Goal: Check status

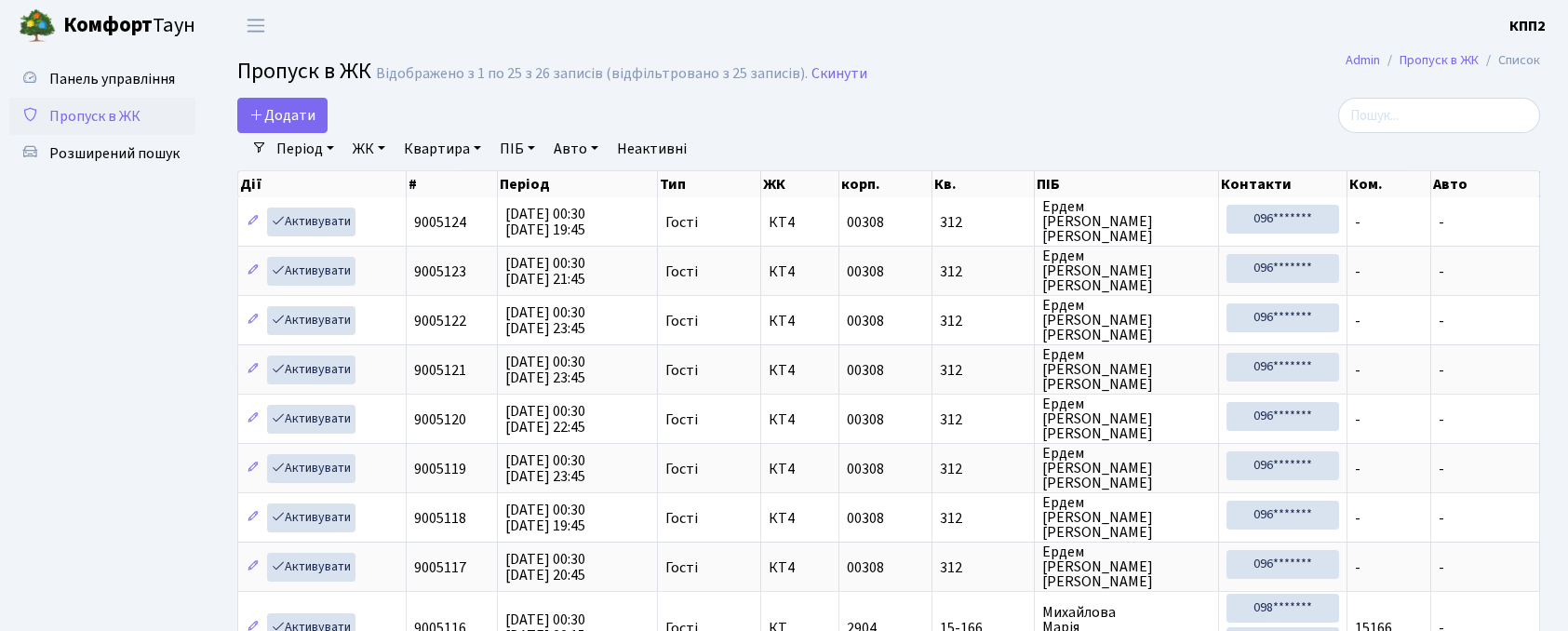
select select "25"
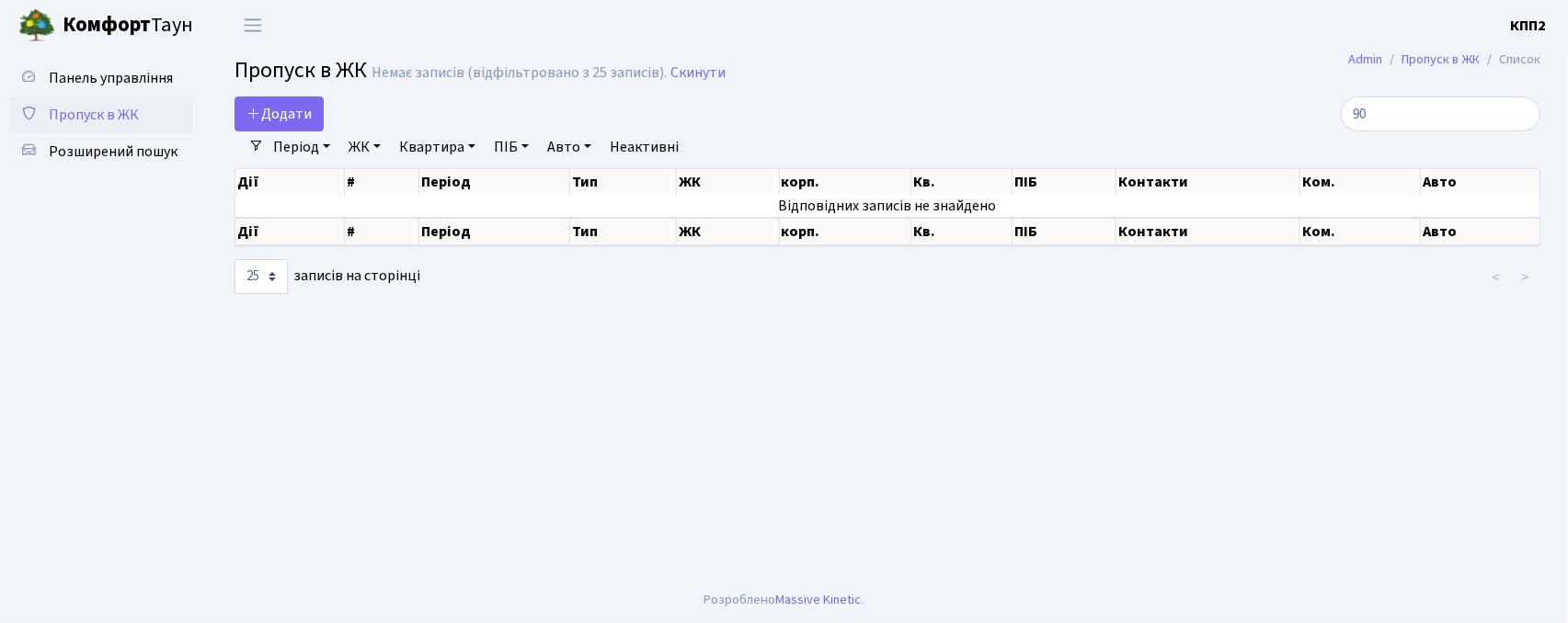
type input "9"
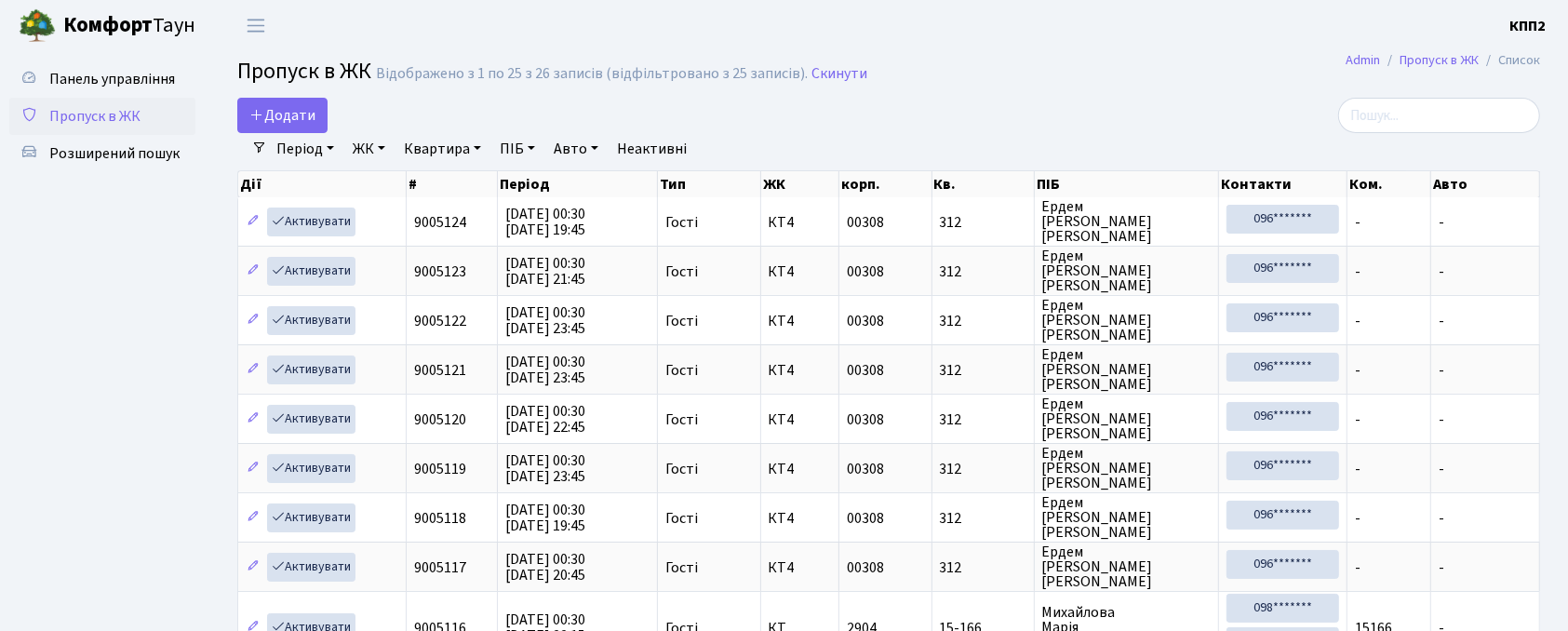
click at [315, 139] on link "Період" at bounding box center [305, 150] width 72 height 32
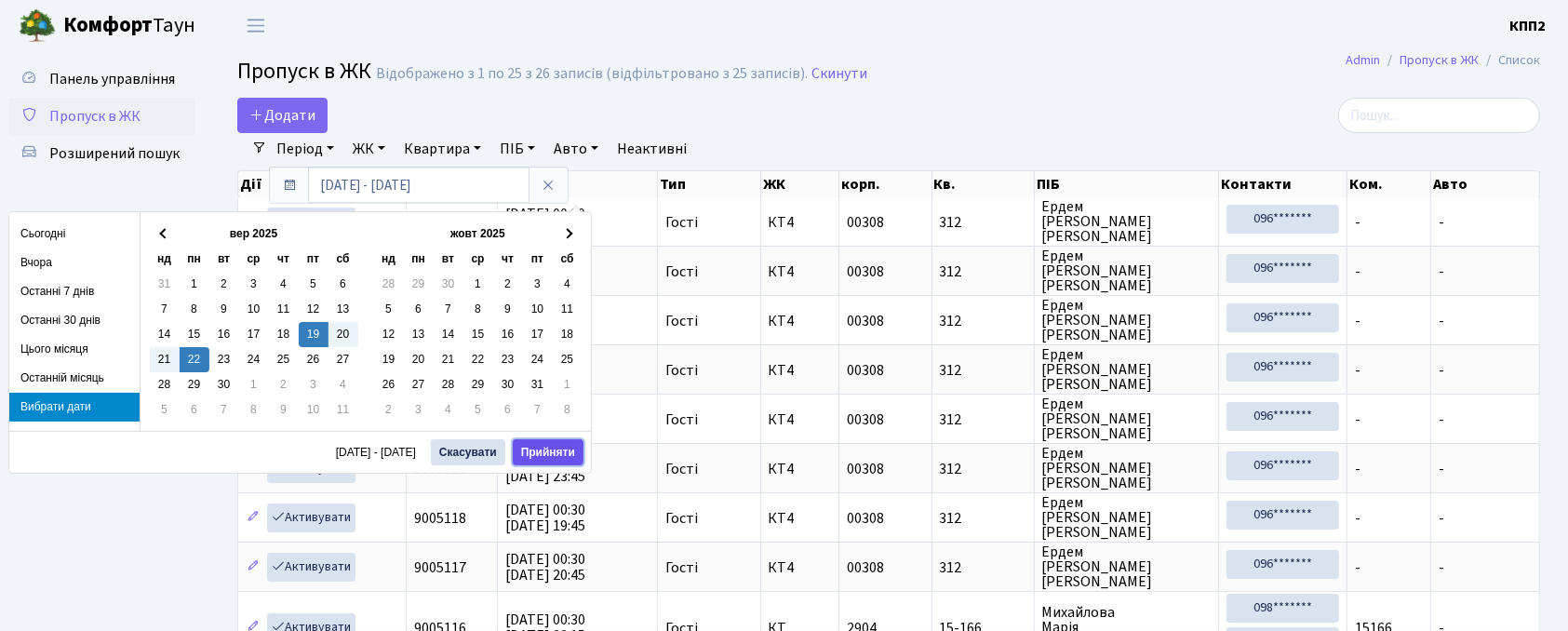
click at [534, 458] on button "Прийняти" at bounding box center [547, 452] width 71 height 26
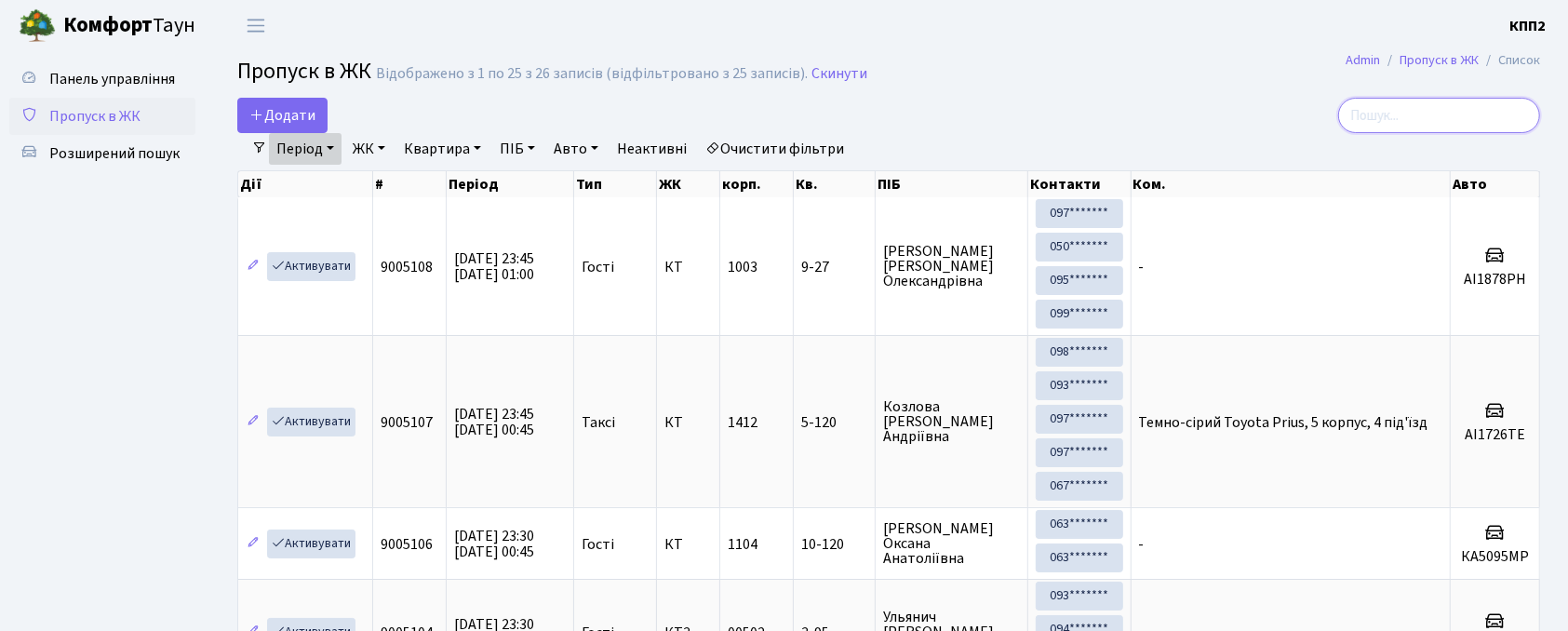
click at [1396, 110] on input "search" at bounding box center [1438, 116] width 202 height 36
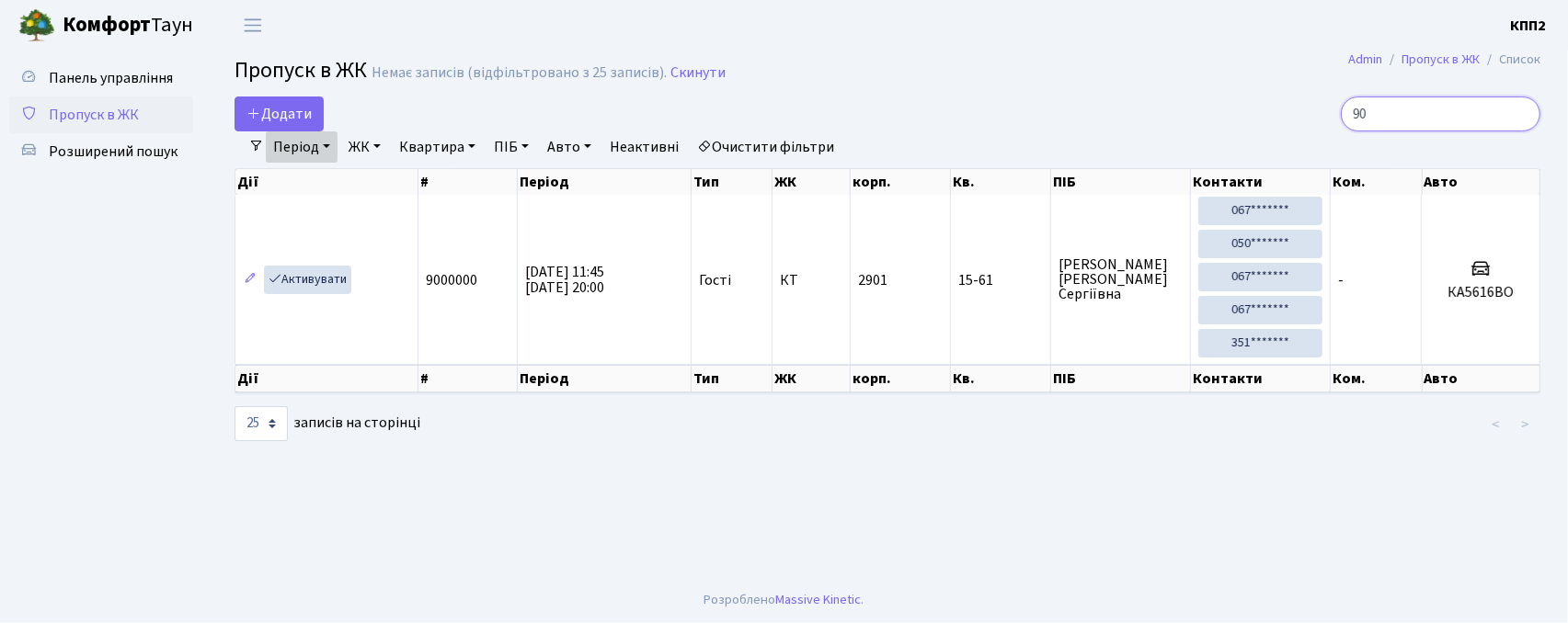
type input "9"
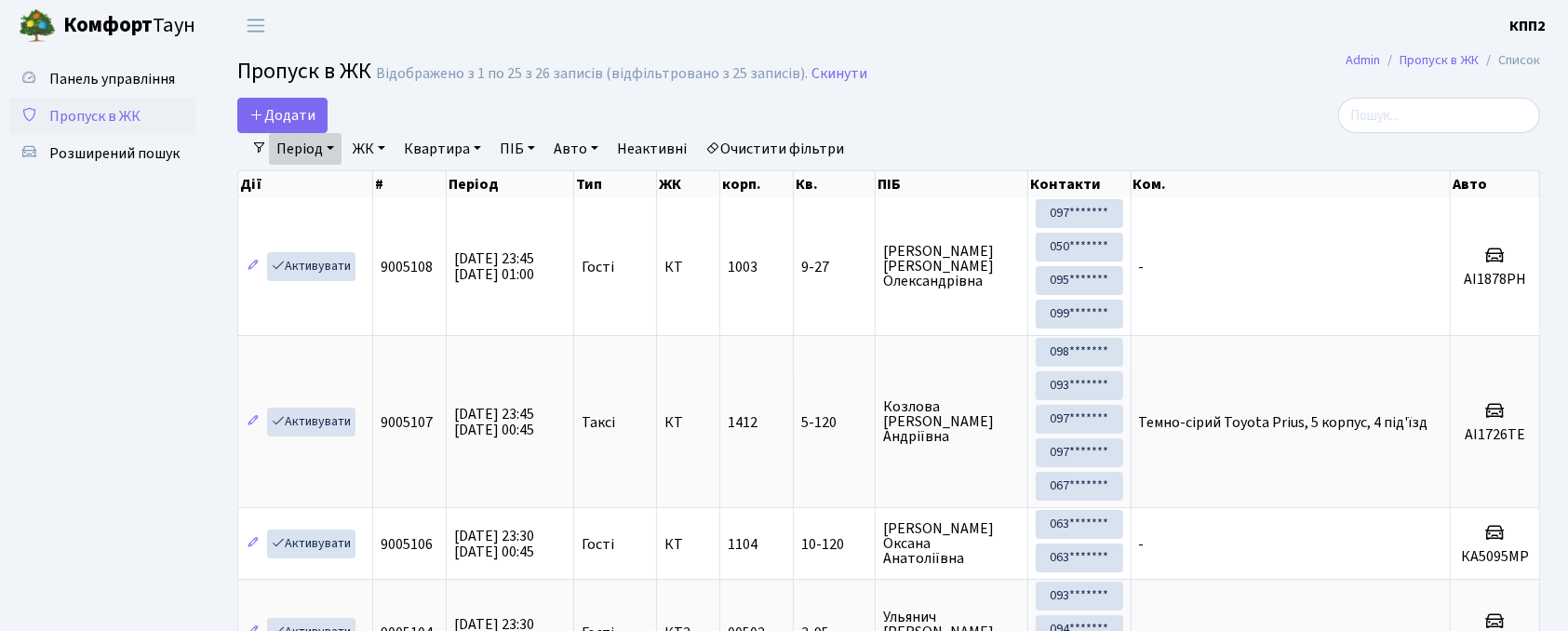
click at [78, 116] on span "Пропуск в ЖК" at bounding box center [94, 117] width 91 height 21
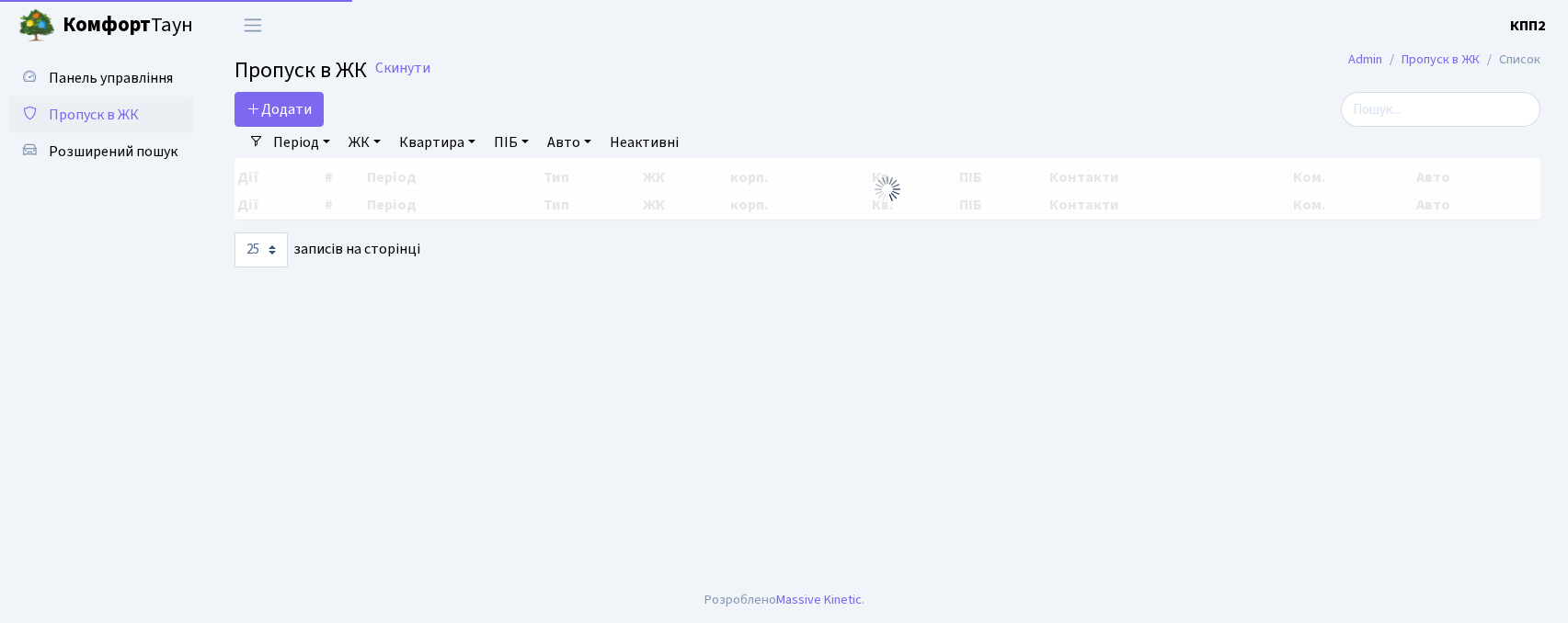
select select "25"
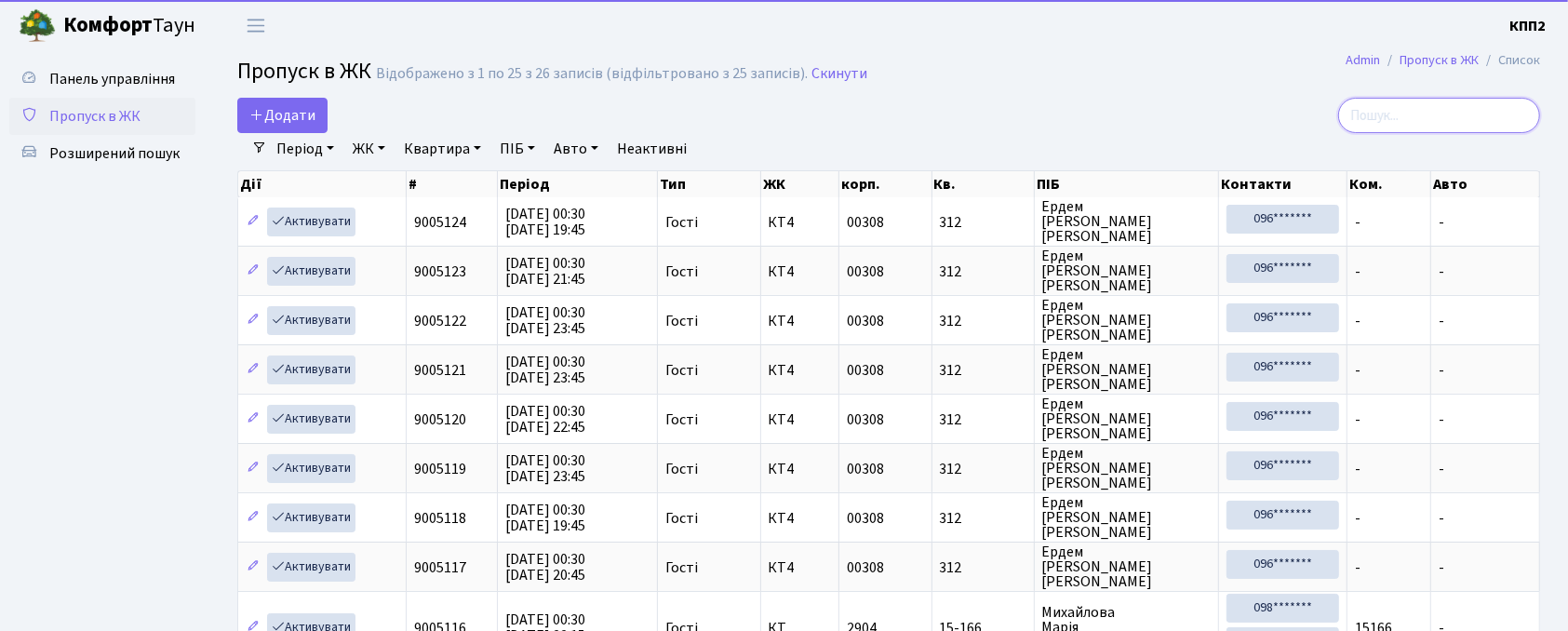
click at [1423, 110] on input "search" at bounding box center [1438, 116] width 202 height 36
